Goal: Task Accomplishment & Management: Manage account settings

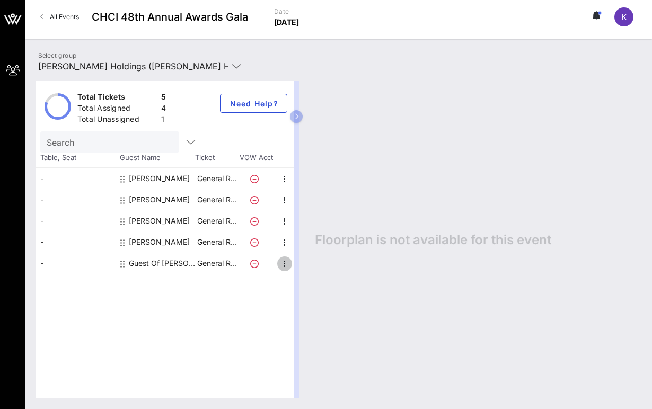
click at [285, 266] on icon "button" at bounding box center [284, 264] width 13 height 13
click at [302, 266] on div "Edit" at bounding box center [311, 267] width 21 height 8
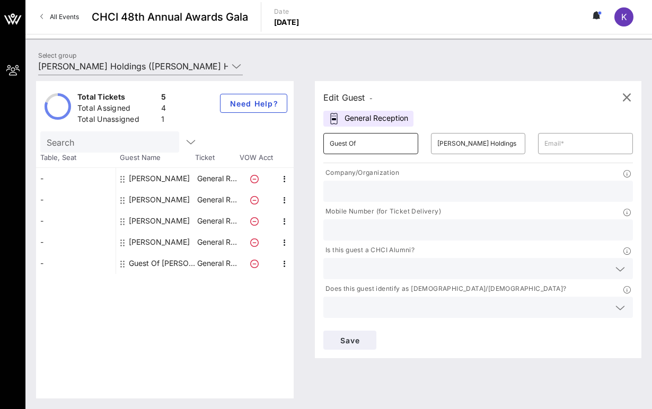
click at [383, 148] on input "Guest Of" at bounding box center [371, 143] width 82 height 17
type input "G"
type input "[PERSON_NAME]"
click at [492, 140] on input "[PERSON_NAME] Holdings" at bounding box center [478, 143] width 82 height 17
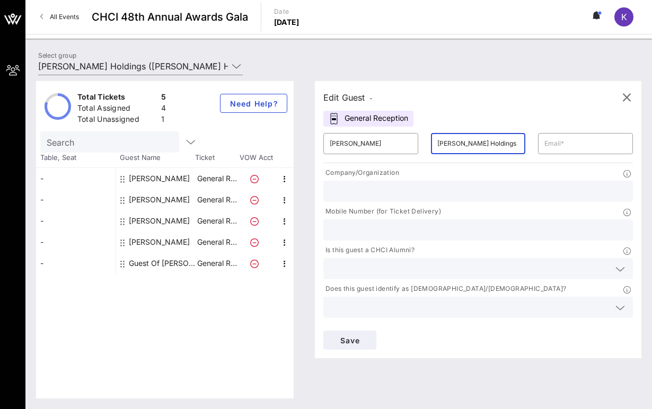
click at [492, 140] on input "[PERSON_NAME] Holdings" at bounding box center [478, 143] width 82 height 17
type input "[PERSON_NAME]"
click at [592, 143] on input "text" at bounding box center [585, 143] width 82 height 17
click at [468, 142] on input "[PERSON_NAME]" at bounding box center [478, 143] width 82 height 17
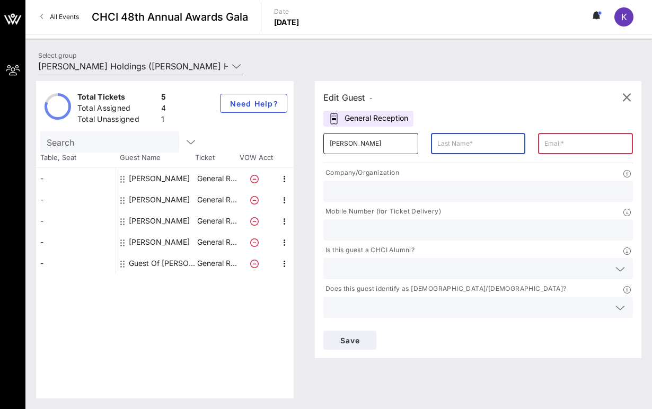
click at [377, 145] on input "[PERSON_NAME]" at bounding box center [371, 143] width 82 height 17
